Goal: Task Accomplishment & Management: Manage account settings

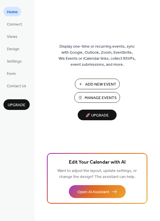
click at [89, 97] on span "Manage Events" at bounding box center [101, 98] width 32 height 6
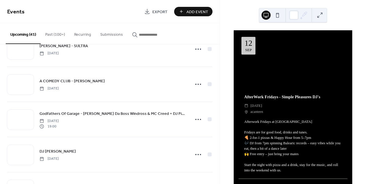
scroll to position [269, 0]
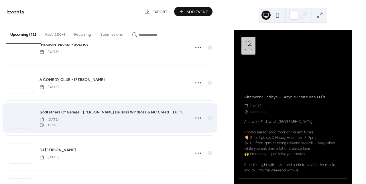
click at [142, 112] on span "GodFathers Of Garage - [PERSON_NAME] Da Boss Windross & MC Creed + DJ Pied Pipe…" at bounding box center [113, 113] width 147 height 6
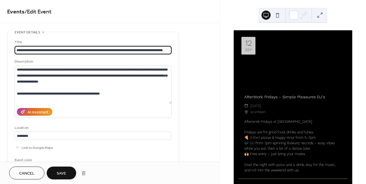
scroll to position [0, 18]
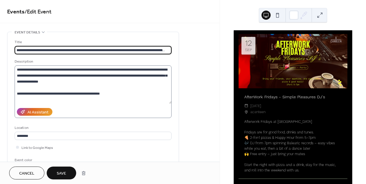
type input "**********"
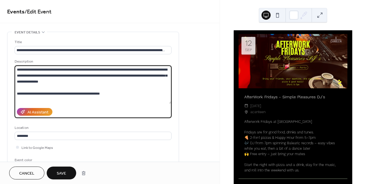
scroll to position [0, 0]
click at [110, 95] on textarea "**********" at bounding box center [93, 85] width 157 height 38
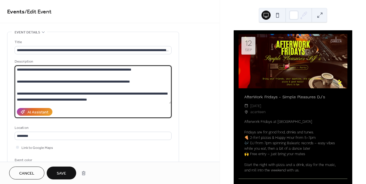
scroll to position [3, 0]
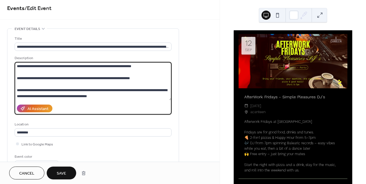
type textarea "**********"
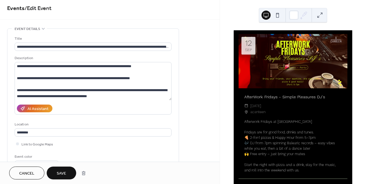
click at [62, 172] on span "Save" at bounding box center [61, 174] width 9 height 6
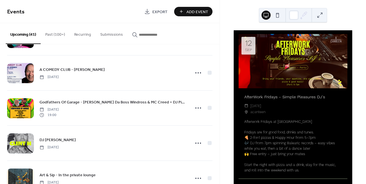
scroll to position [284, 0]
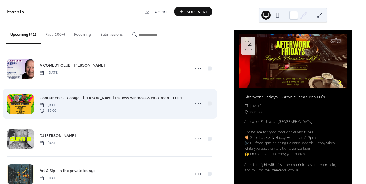
click at [67, 97] on span "GodFathers Of Garage - [PERSON_NAME] Da Boss Windross & MC Creed + DJ Pied Pipe…" at bounding box center [113, 98] width 147 height 6
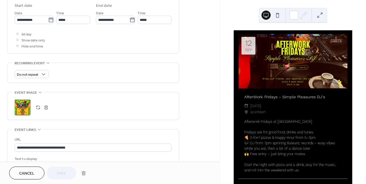
click at [45, 107] on button "button" at bounding box center [46, 108] width 8 height 8
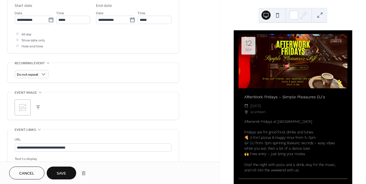
click at [25, 105] on icon at bounding box center [23, 108] width 8 height 8
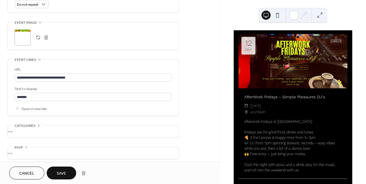
scroll to position [265, 0]
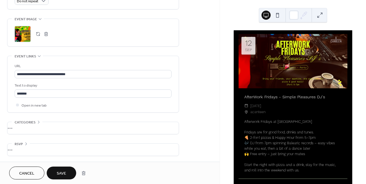
click at [64, 172] on span "Save" at bounding box center [61, 174] width 9 height 6
